Goal: Use online tool/utility: Utilize a website feature to perform a specific function

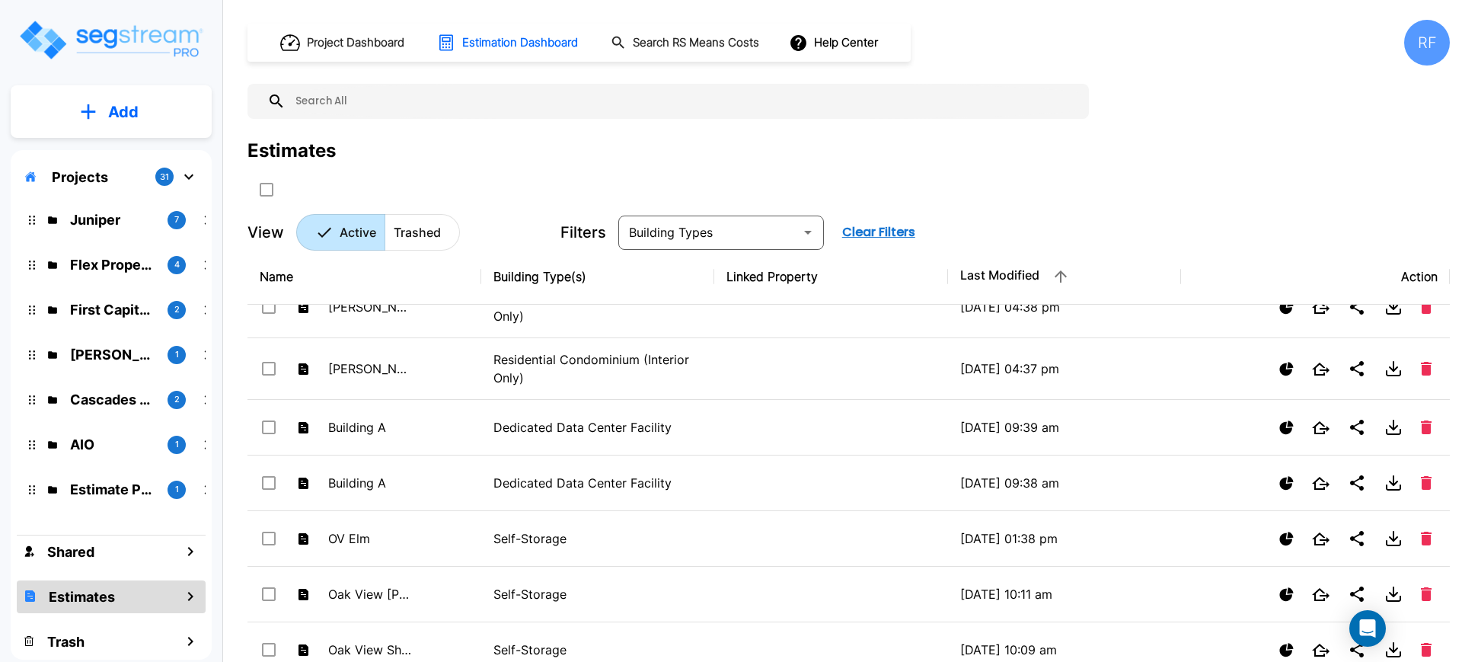
scroll to position [381, 0]
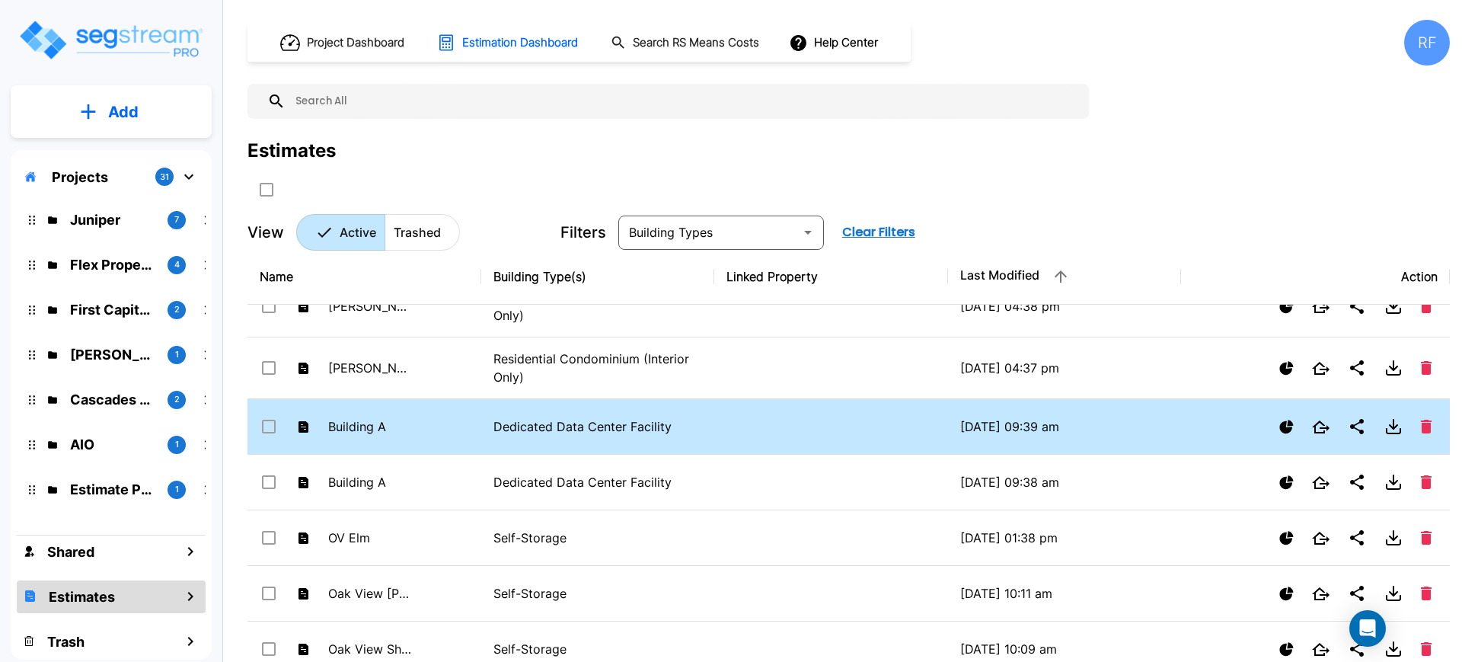
click at [564, 420] on p "Dedicated Data Center Facility" at bounding box center [597, 426] width 209 height 18
checkbox input "true"
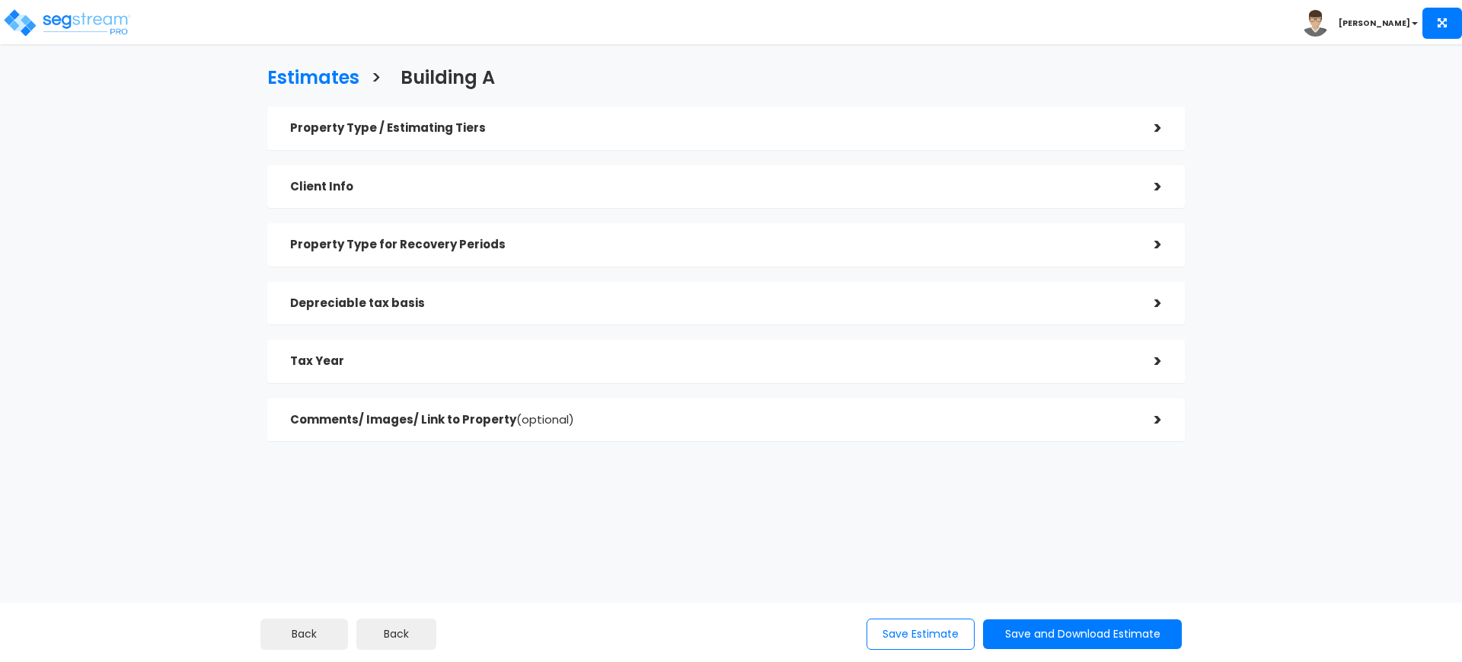
type input "8.00%"
type input "0.0%"
type input "92.00%"
type input "10.00%"
type input "0.0%"
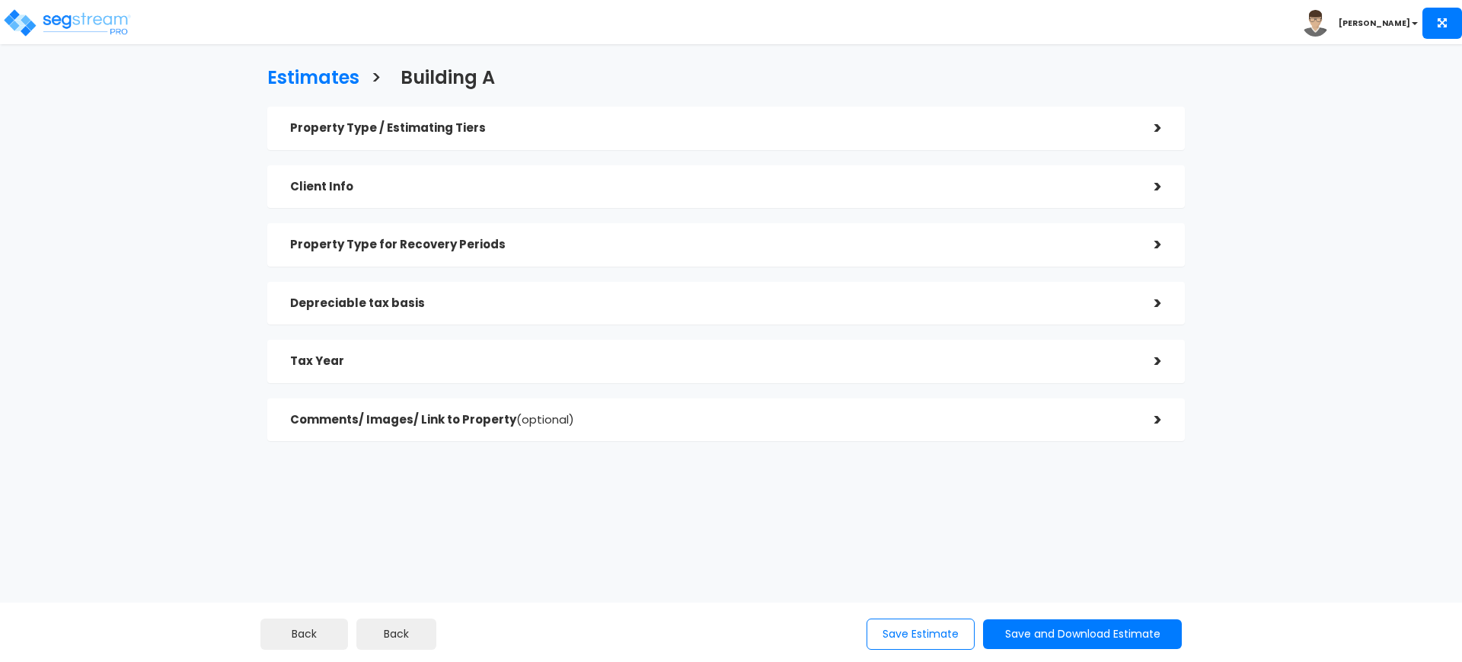
type input "90.00%"
